Goal: Information Seeking & Learning: Learn about a topic

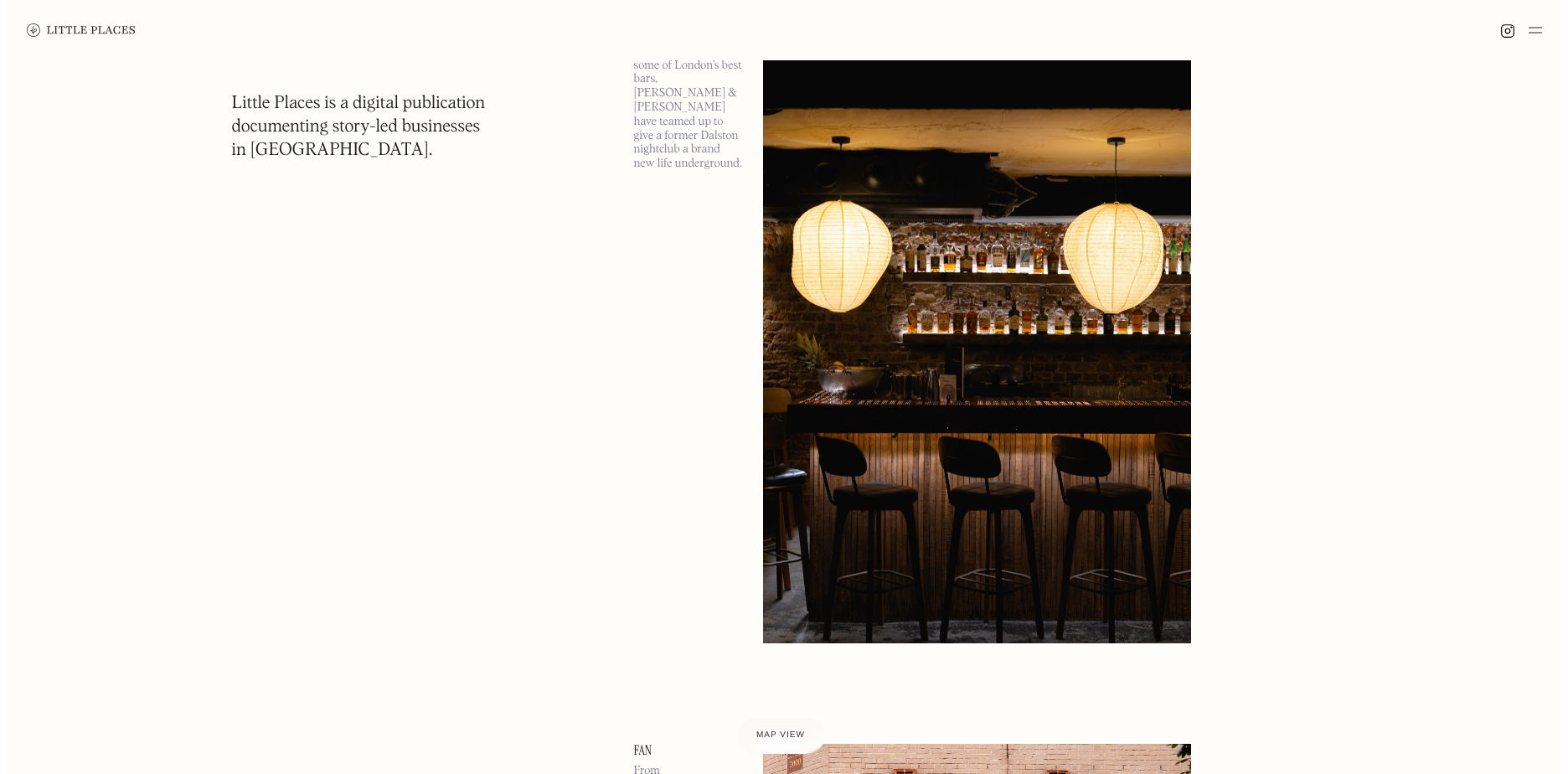
scroll to position [2934, 0]
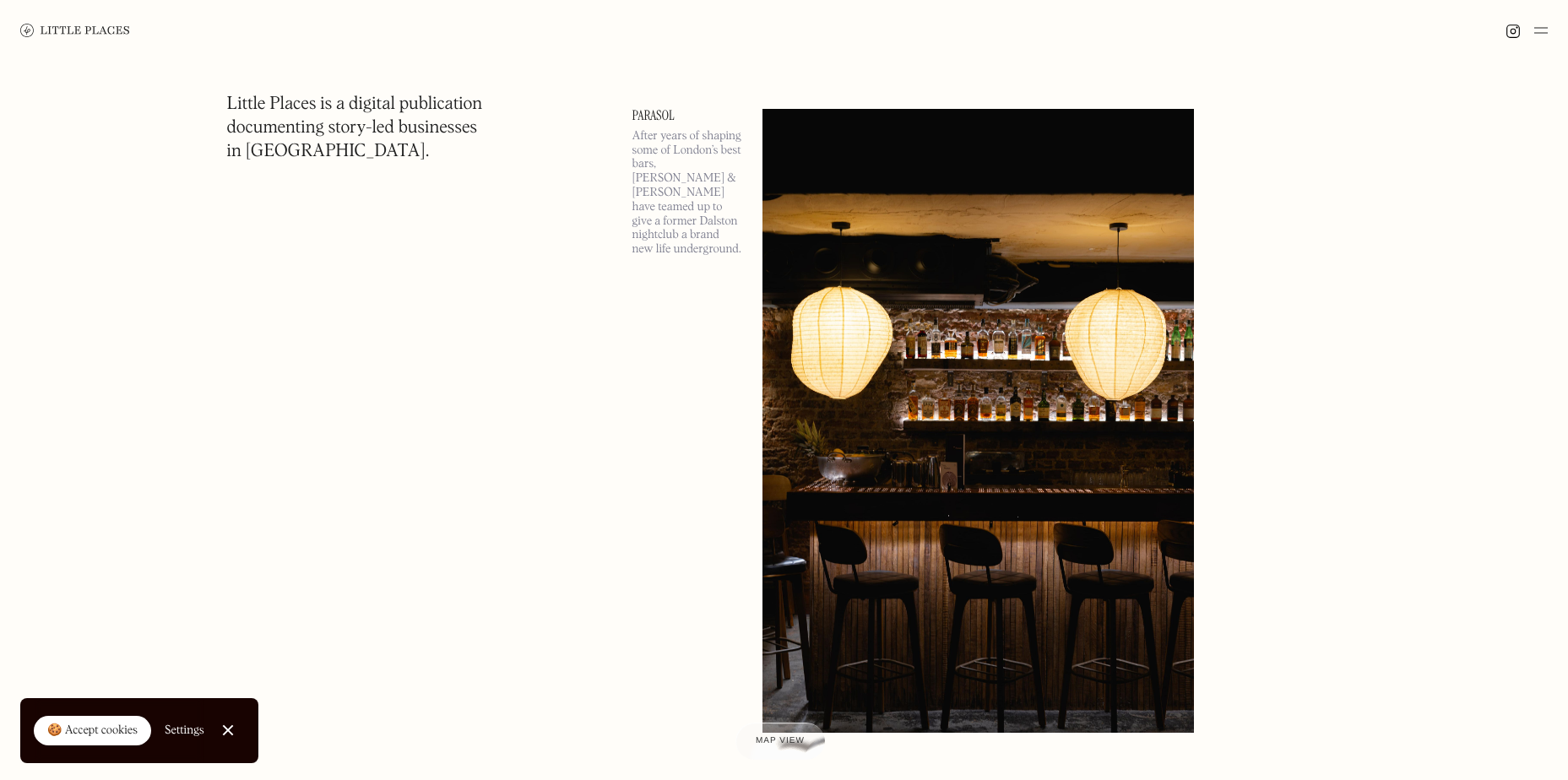
click at [651, 109] on link "Parasol" at bounding box center [687, 115] width 110 height 13
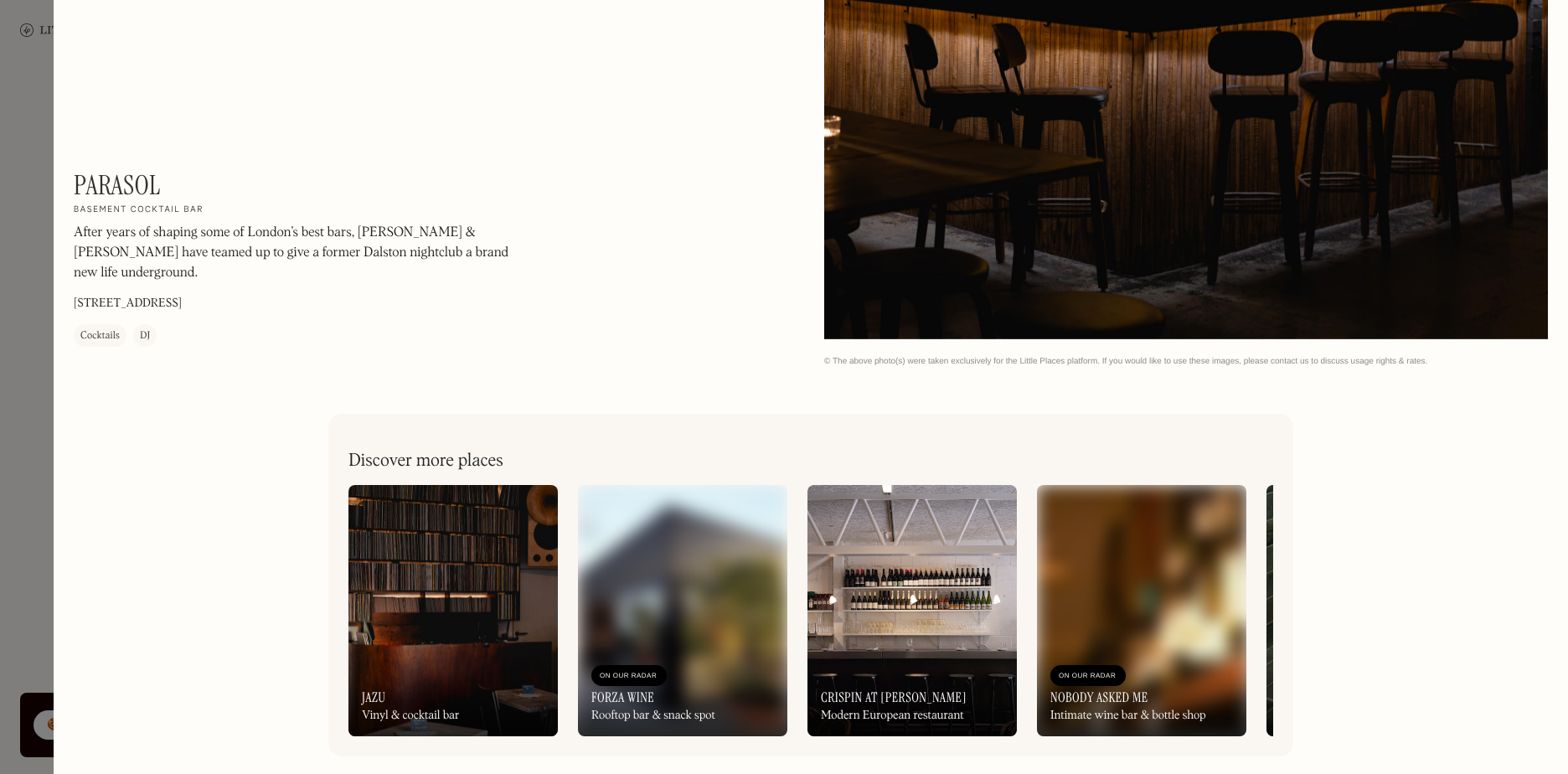
scroll to position [3345, 0]
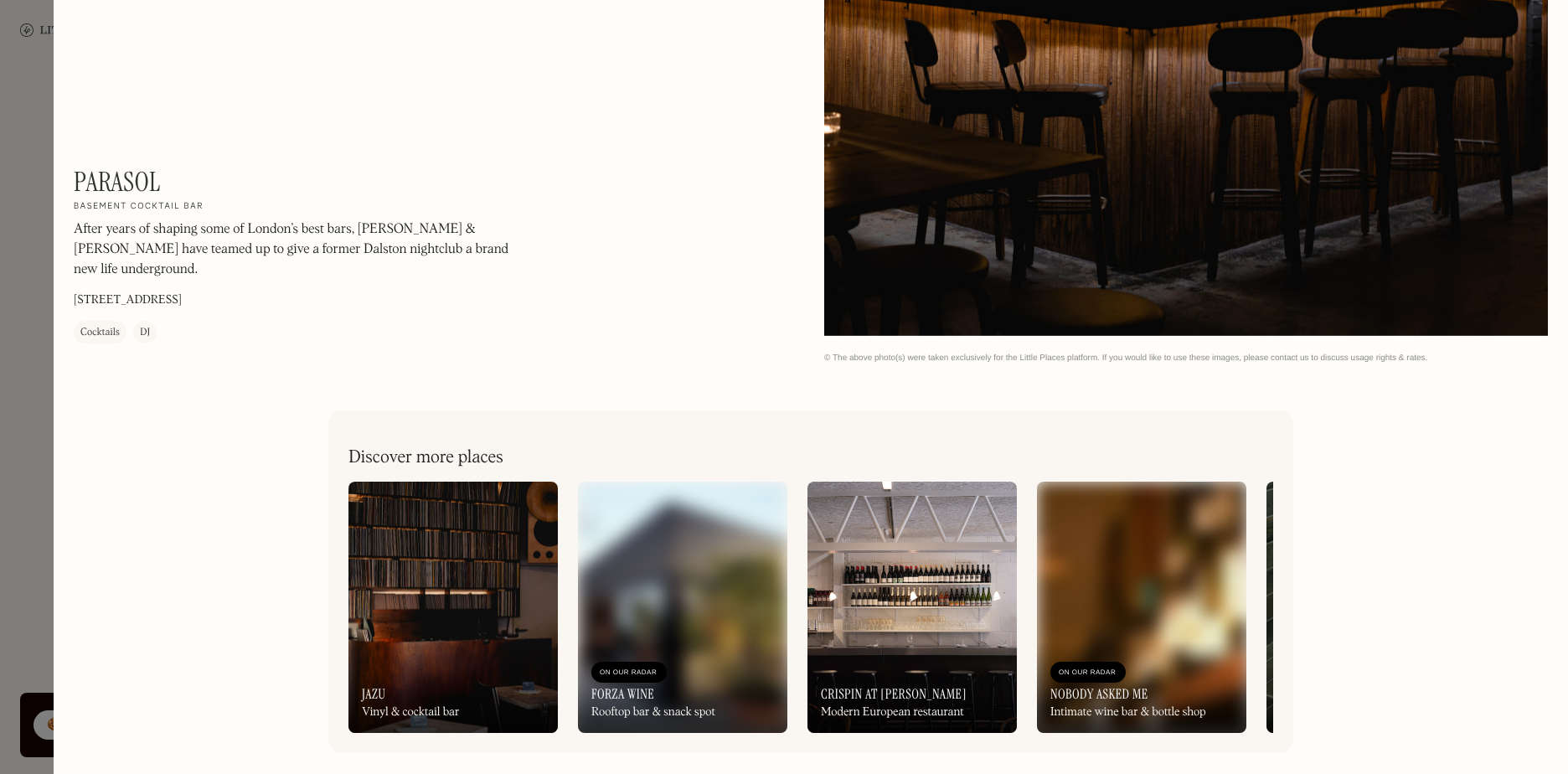
click at [1174, 648] on div "On Our Radar Nobody Asked Me Intimate wine bar & bottle shop" at bounding box center [1142, 687] width 209 height 92
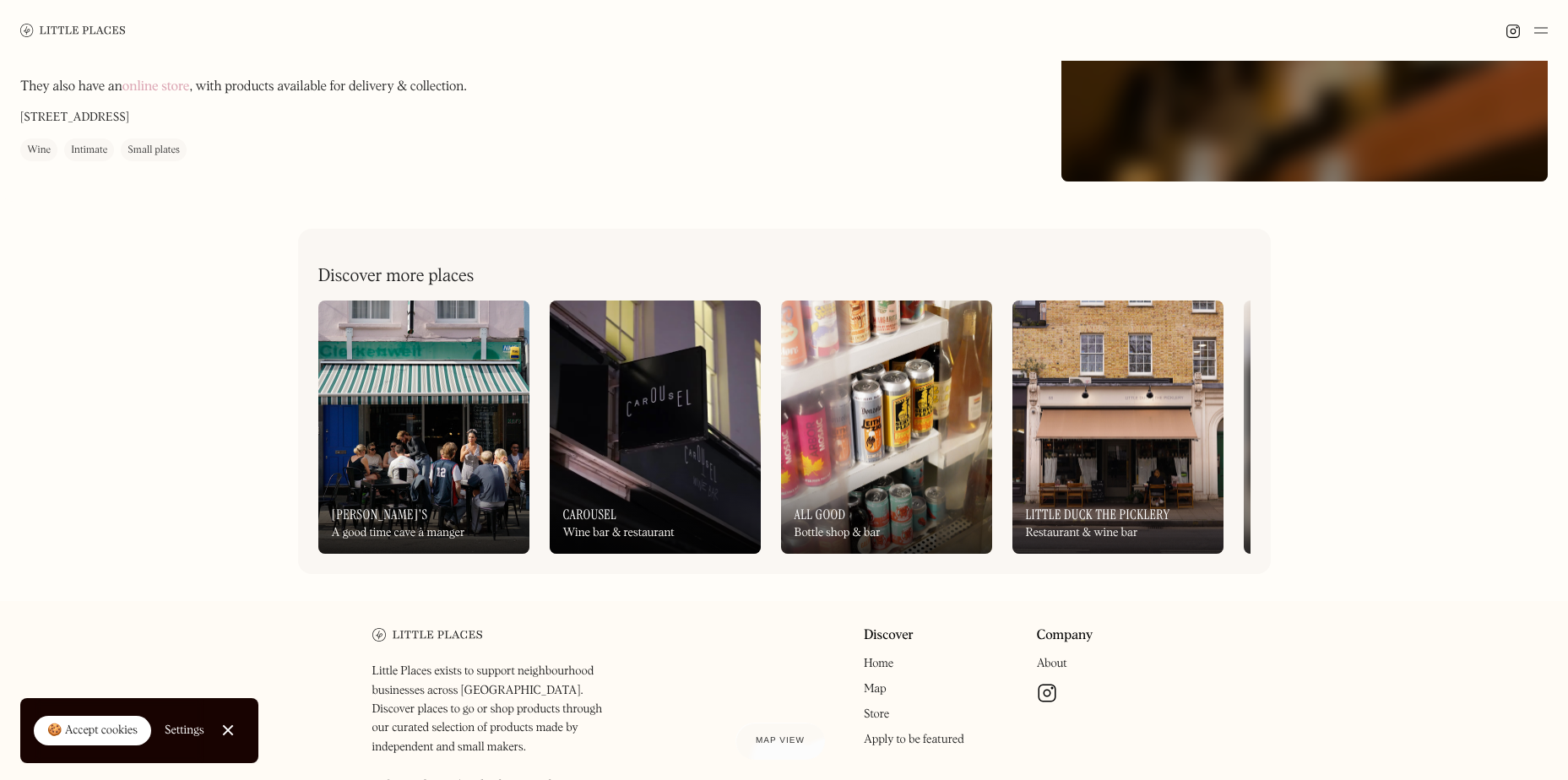
scroll to position [422, 0]
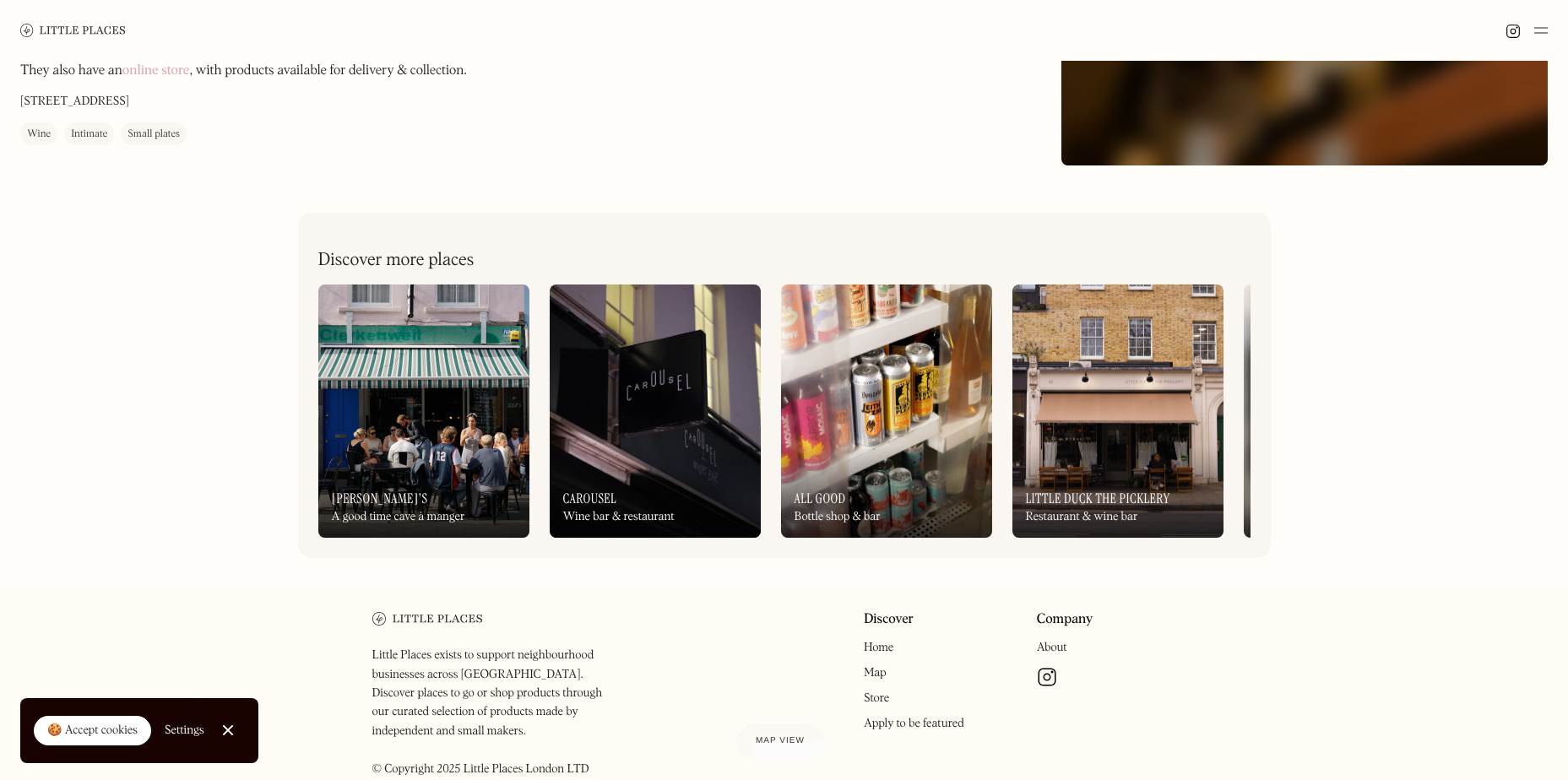
click at [1121, 481] on div "On Our Radar Little Duck The Picklery Restaurant & wine bar" at bounding box center [1118, 491] width 211 height 93
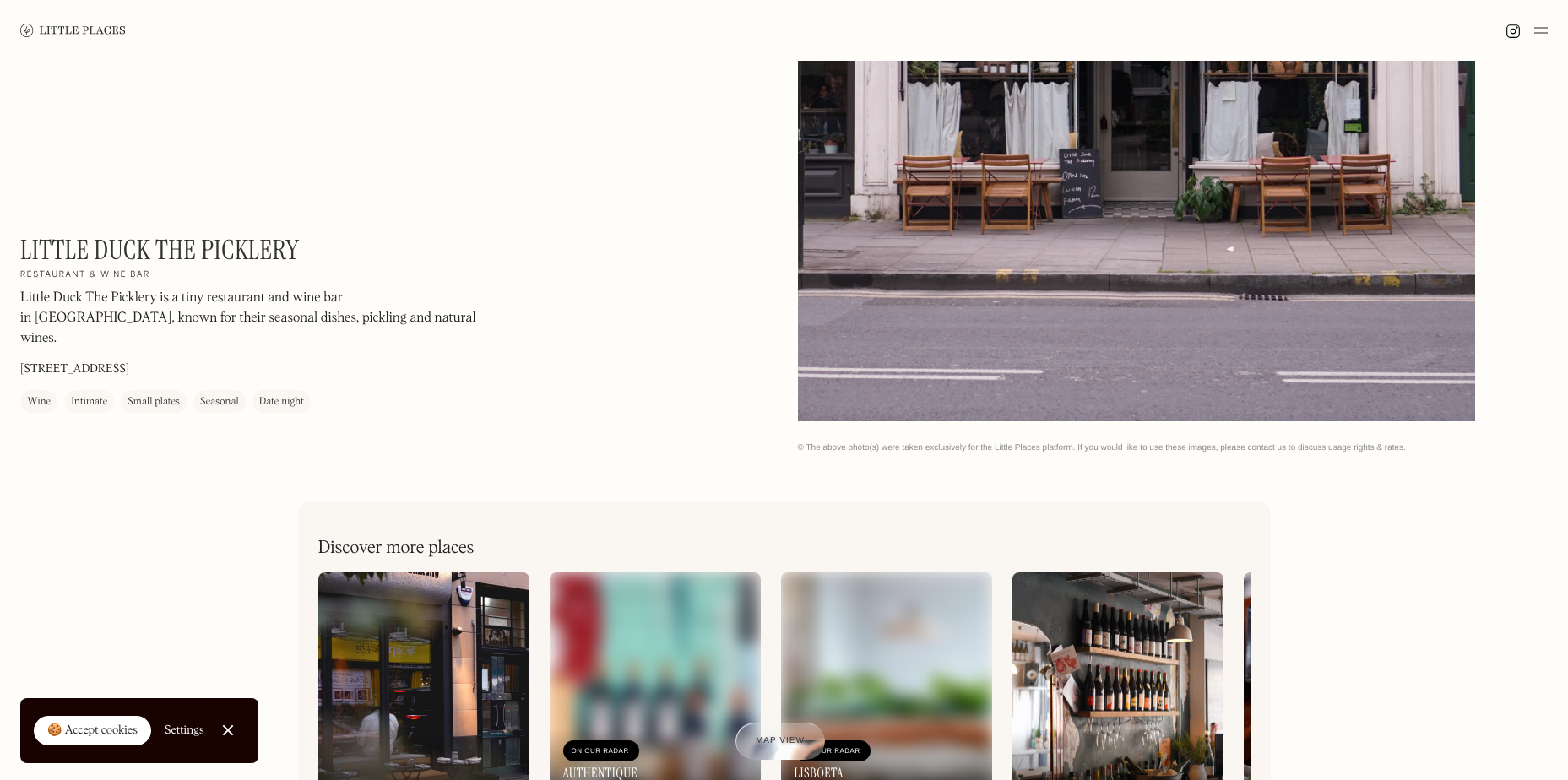
scroll to position [880, 0]
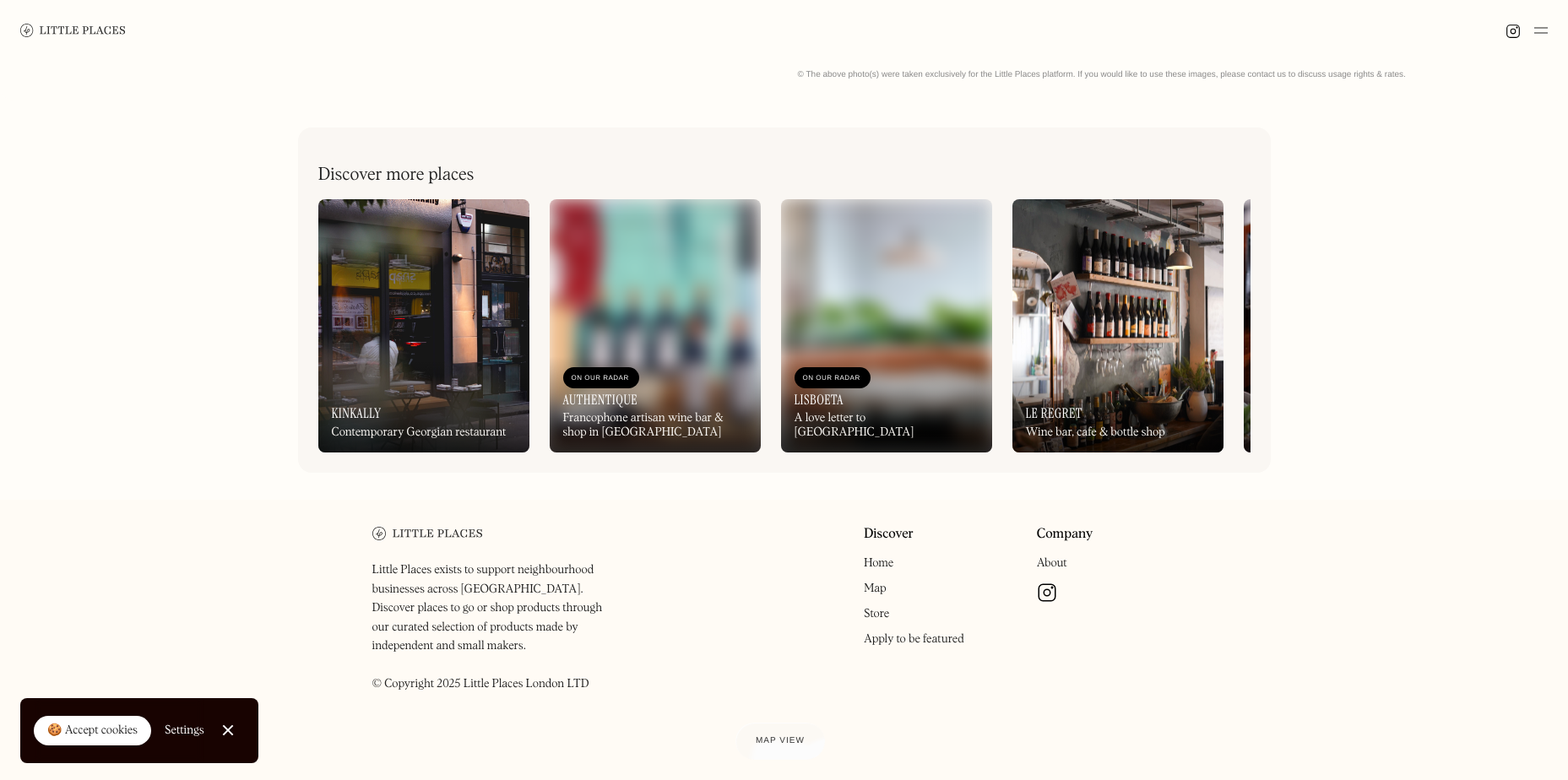
click at [1075, 333] on img at bounding box center [1118, 326] width 211 height 253
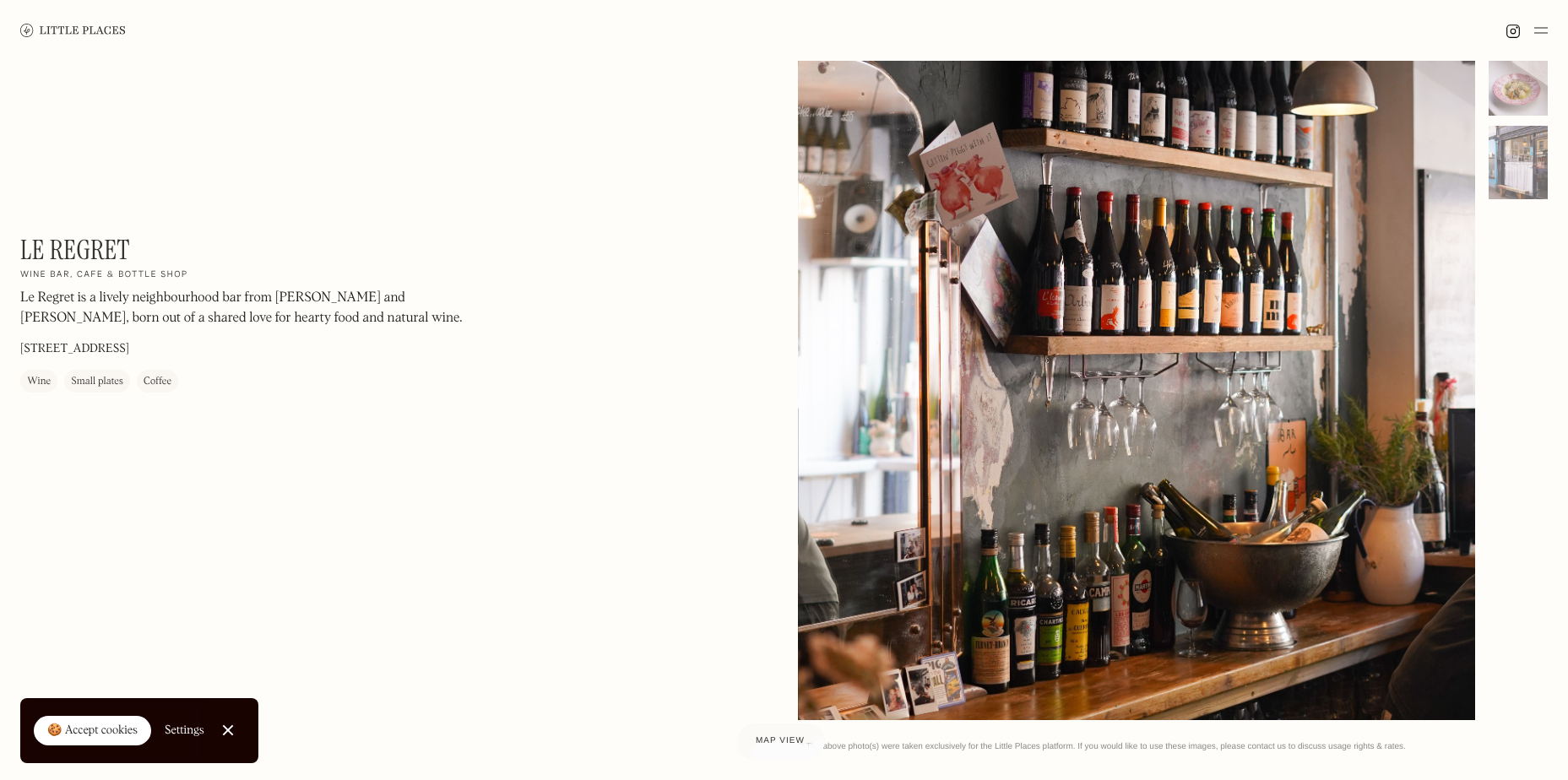
scroll to position [204, 0]
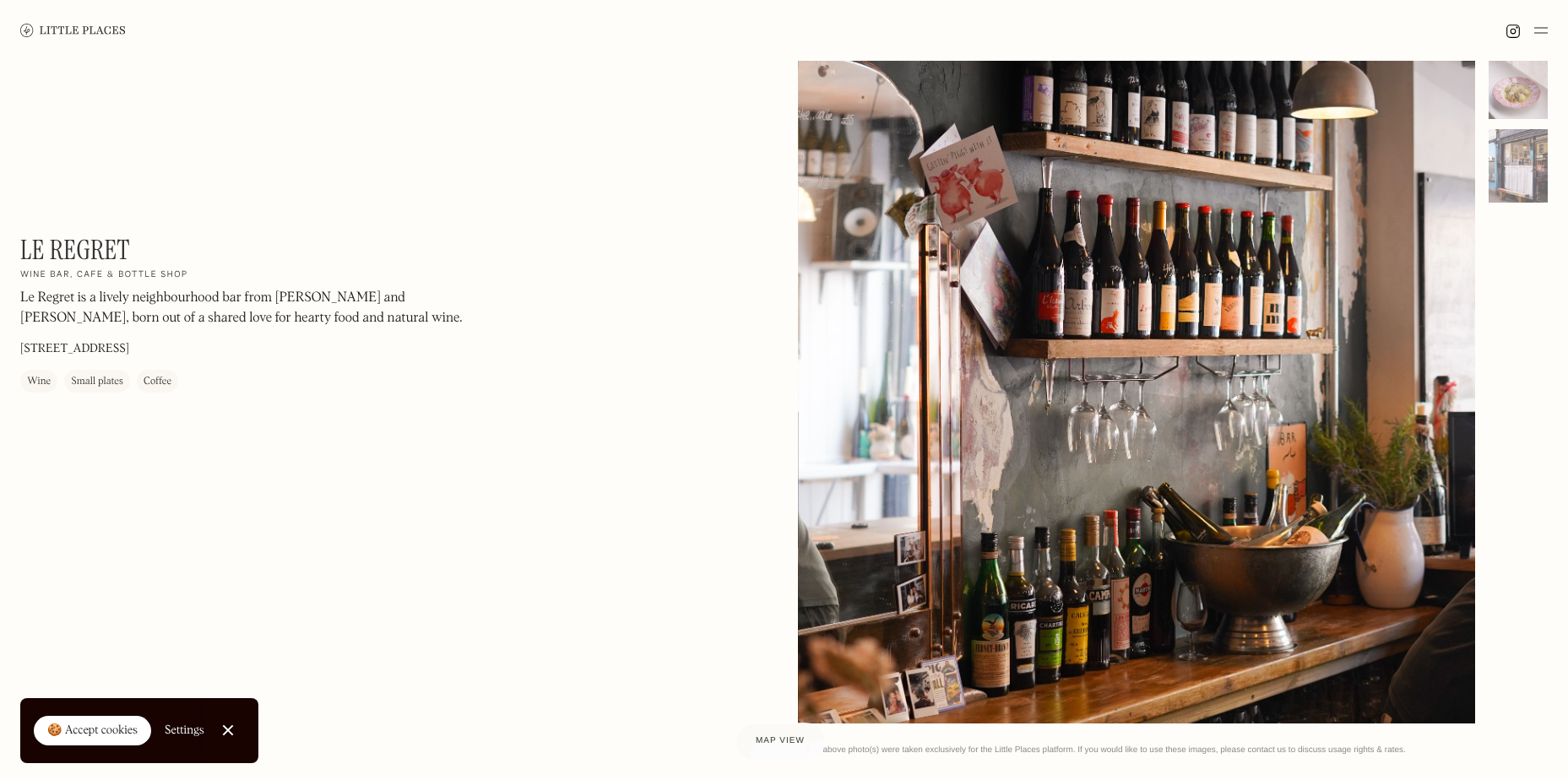
click at [109, 315] on p "Le Regret is a lively neighbourhood bar from [PERSON_NAME] and [PERSON_NAME], b…" at bounding box center [249, 308] width 456 height 40
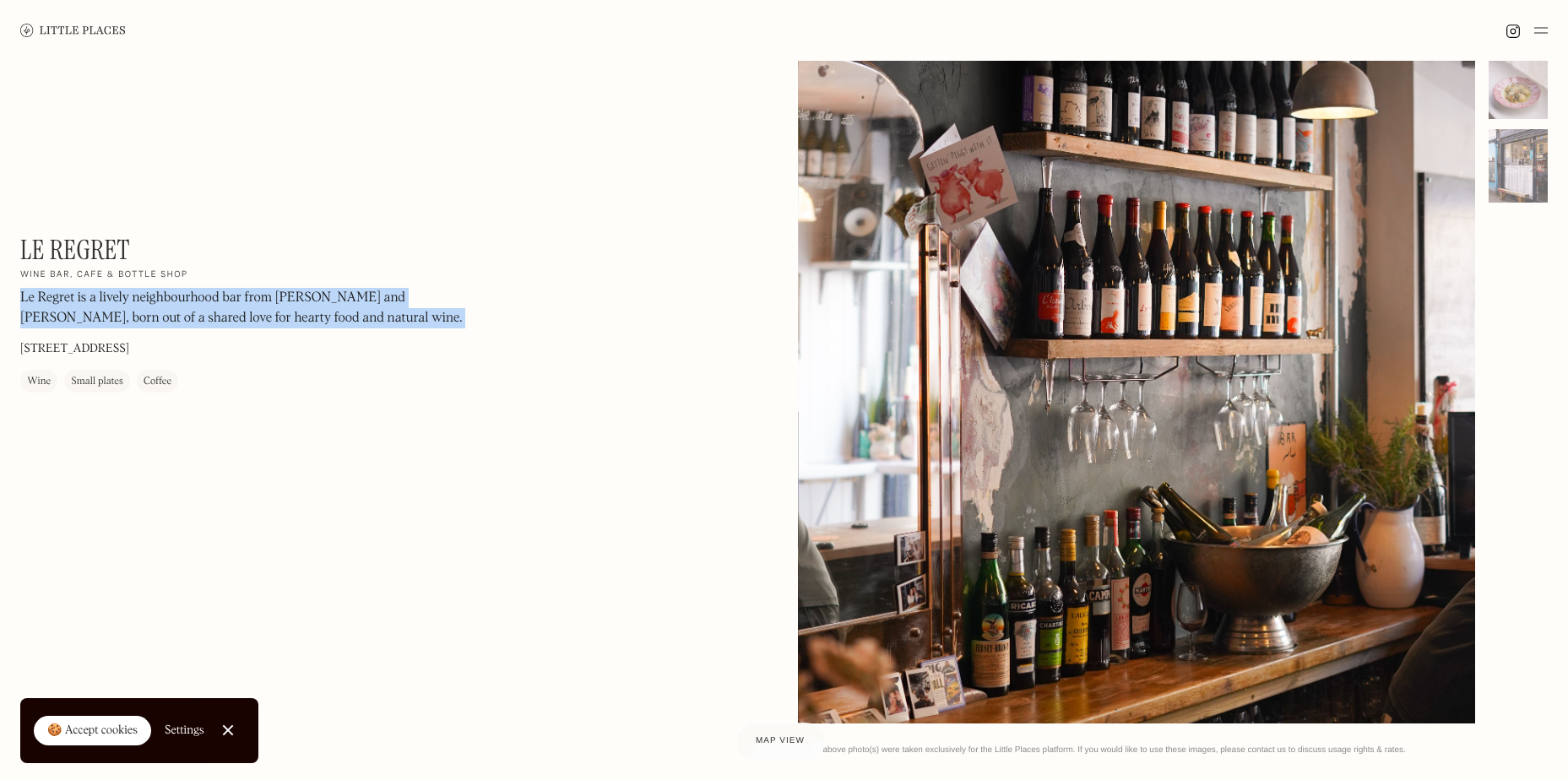
click at [109, 315] on p "Le Regret is a lively neighbourhood bar from [PERSON_NAME] and [PERSON_NAME], b…" at bounding box center [249, 308] width 456 height 40
drag, startPoint x: 90, startPoint y: 353, endPoint x: 211, endPoint y: 348, distance: 121.1
click at [129, 348] on p "289 High Rd Leytonstone, London E11 4HH" at bounding box center [75, 350] width 109 height 18
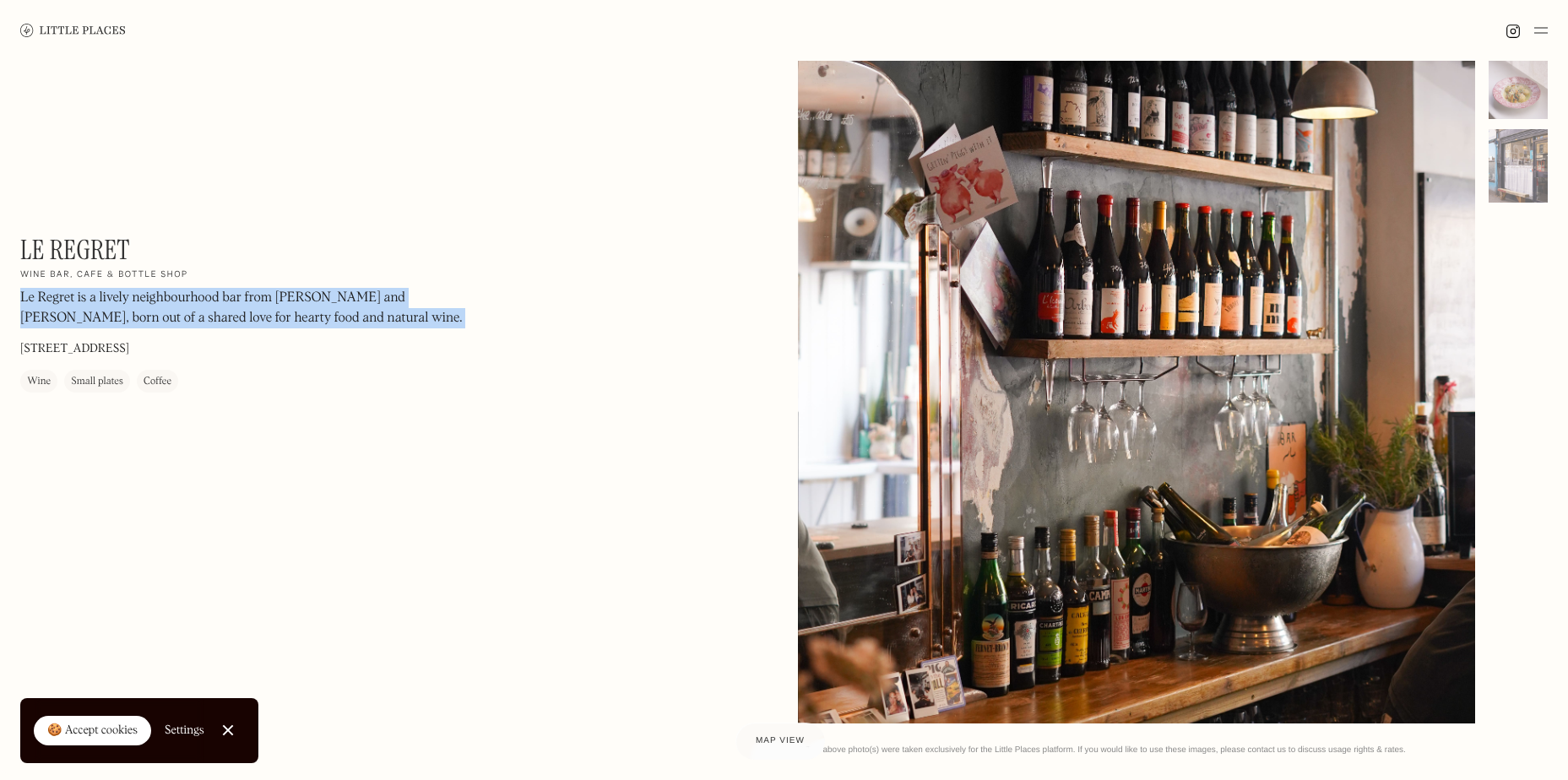
drag, startPoint x: 211, startPoint y: 348, endPoint x: 181, endPoint y: 350, distance: 30.1
copy p "eytonstone, London E11"
